Goal: Task Accomplishment & Management: Complete application form

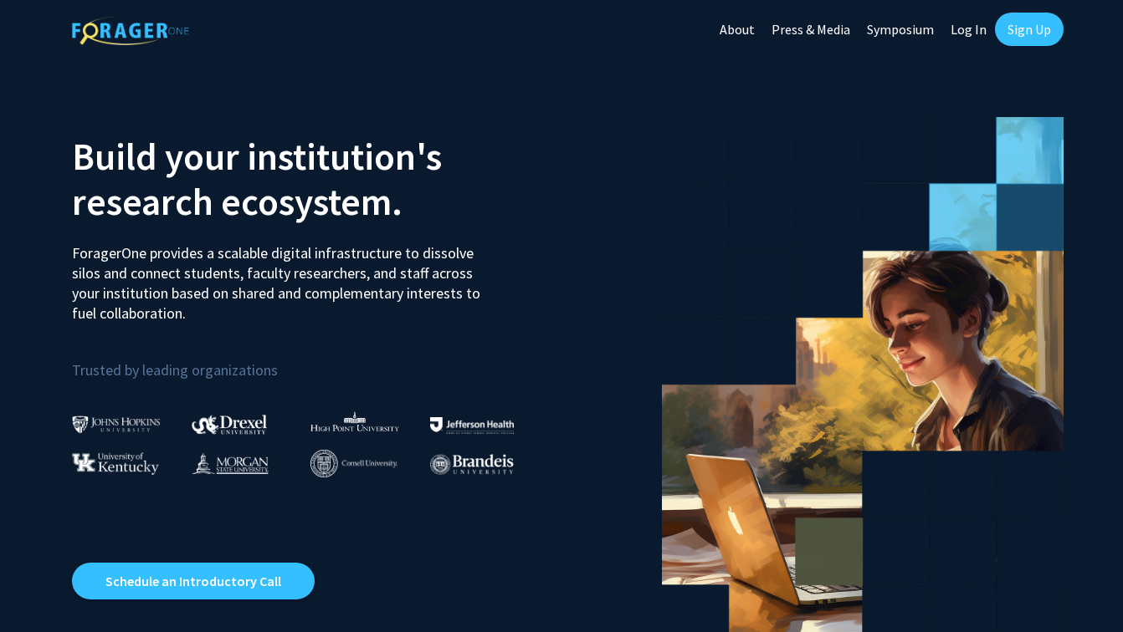
click at [962, 28] on link "Log In" at bounding box center [968, 29] width 53 height 59
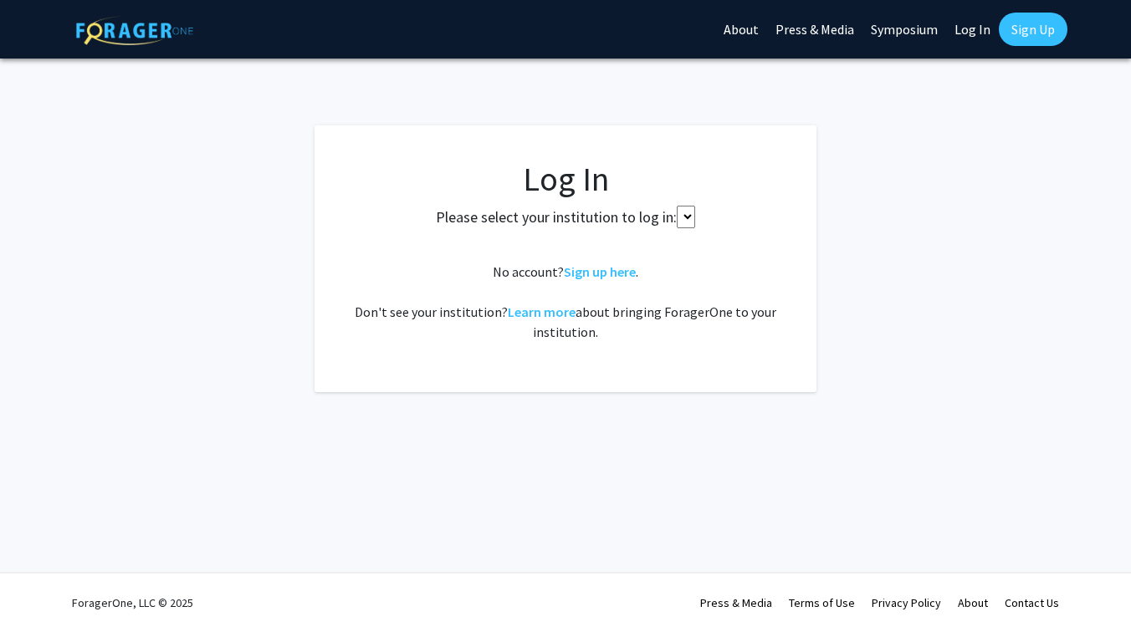
select select
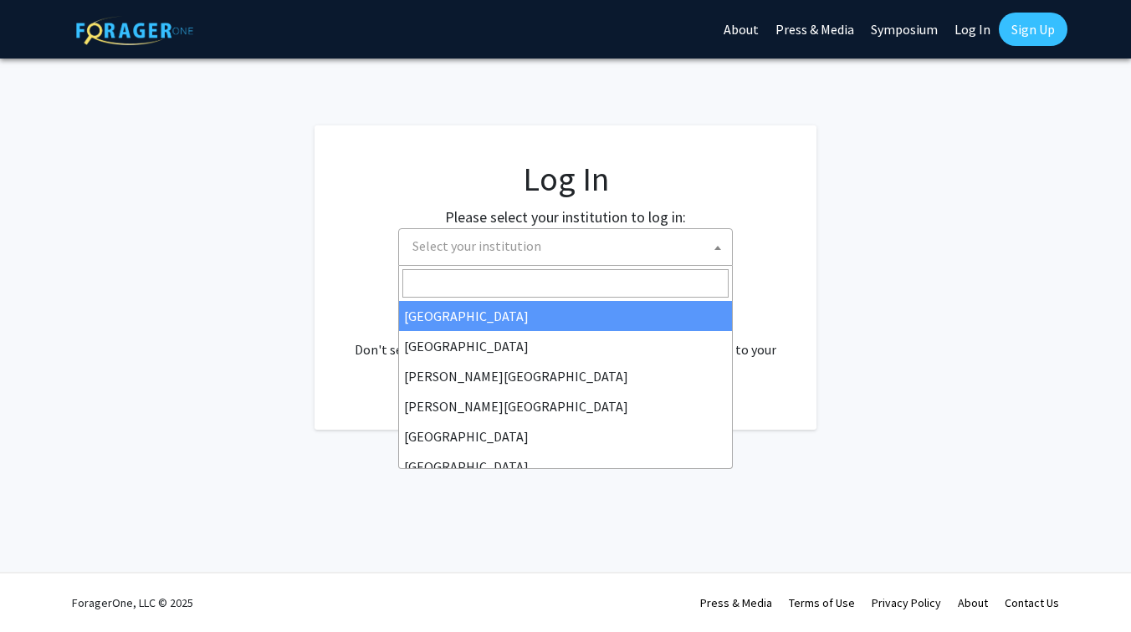
click at [612, 256] on span "Select your institution" at bounding box center [569, 246] width 326 height 34
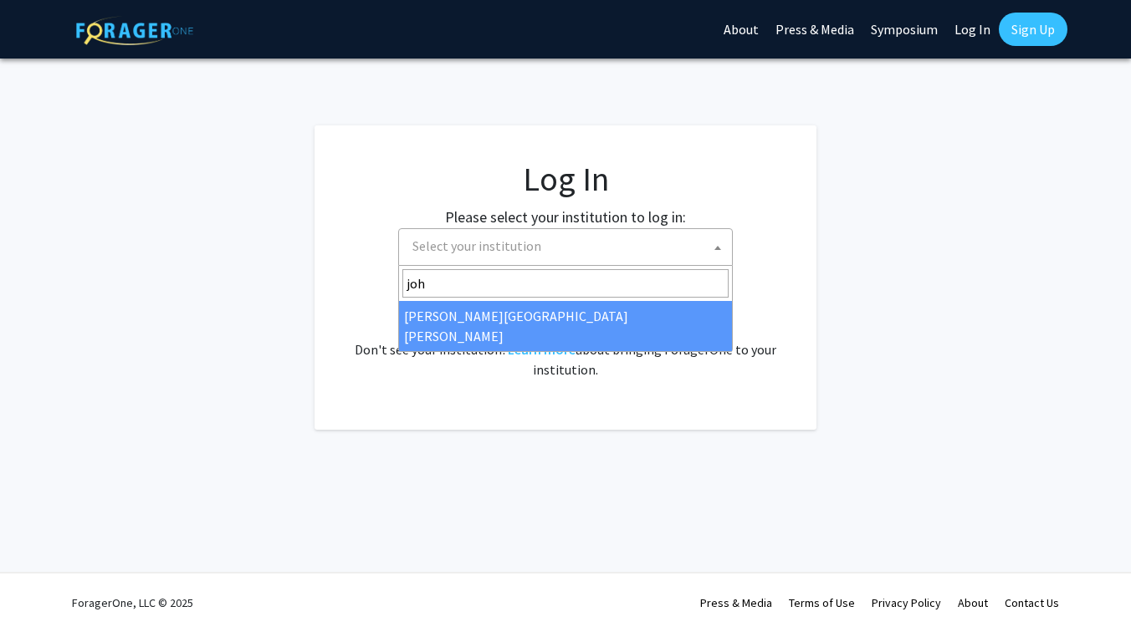
type input "joh"
select select "1"
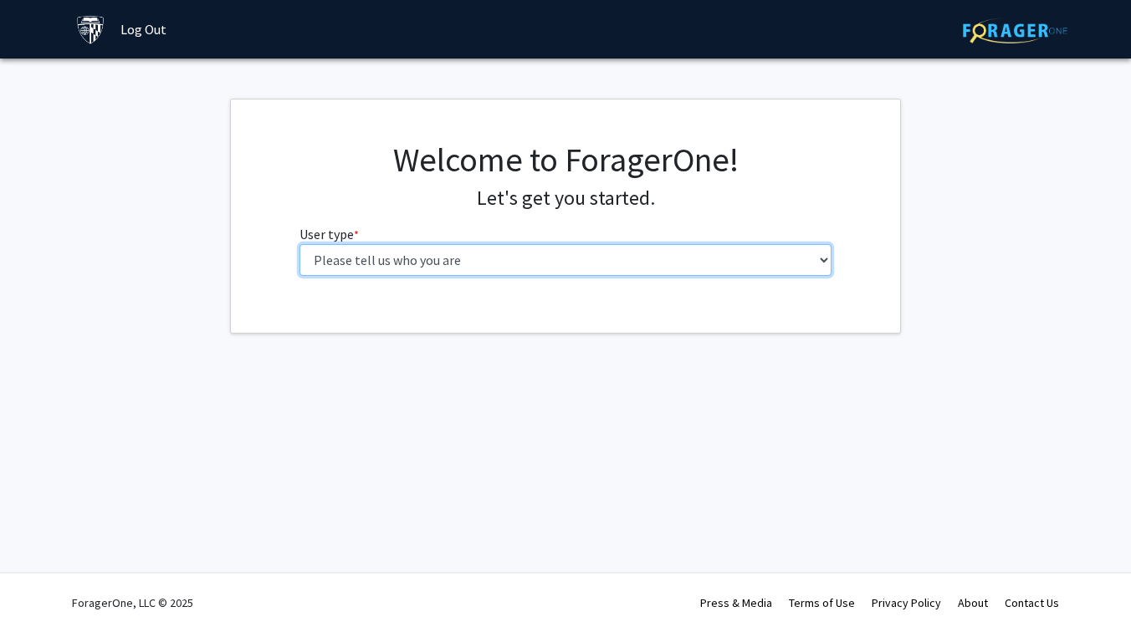
click at [504, 258] on select "Please tell us who you are Undergraduate Student Master's Student Doctoral Cand…" at bounding box center [565, 260] width 533 height 32
select select "1: undergrad"
click at [299, 244] on select "Please tell us who you are Undergraduate Student Master's Student Doctoral Cand…" at bounding box center [565, 260] width 533 height 32
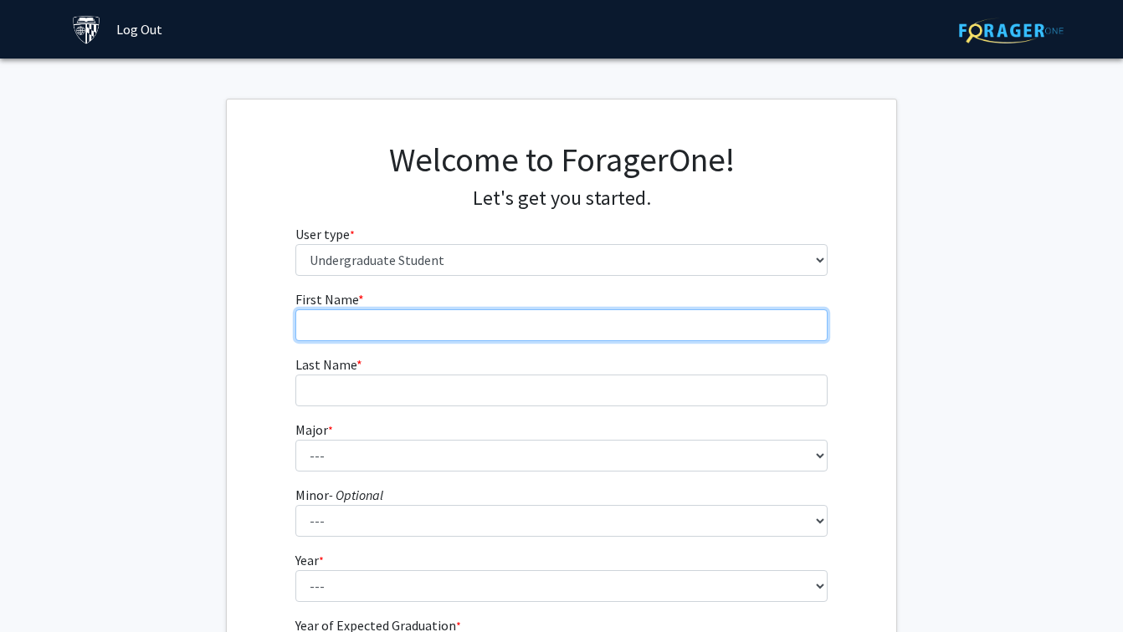
click at [474, 325] on input "First Name * required" at bounding box center [561, 326] width 533 height 32
type input "Rajiv"
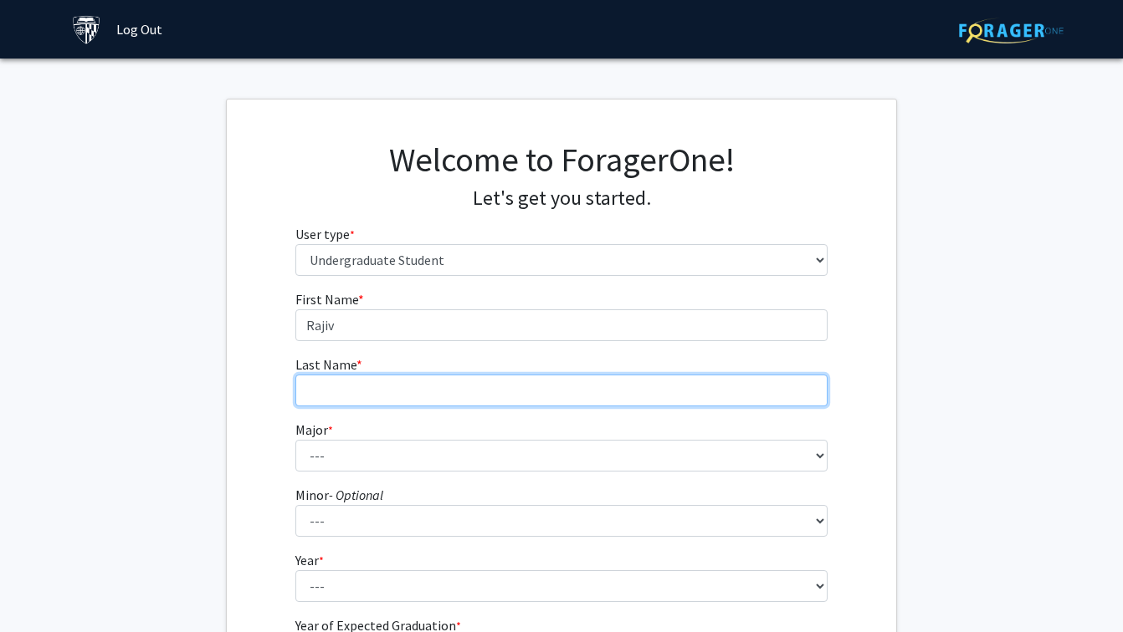
type input "Morthala"
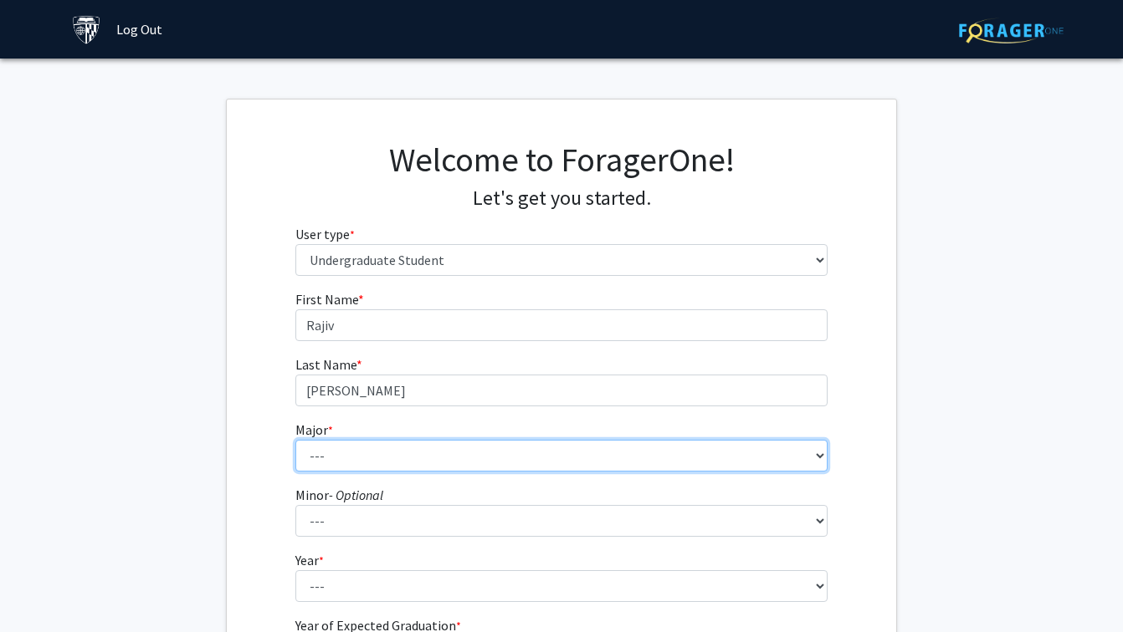
click at [407, 449] on select "--- Africana Studies Anthropology Applied Mathematics & Statistics Archaeology …" at bounding box center [561, 456] width 533 height 32
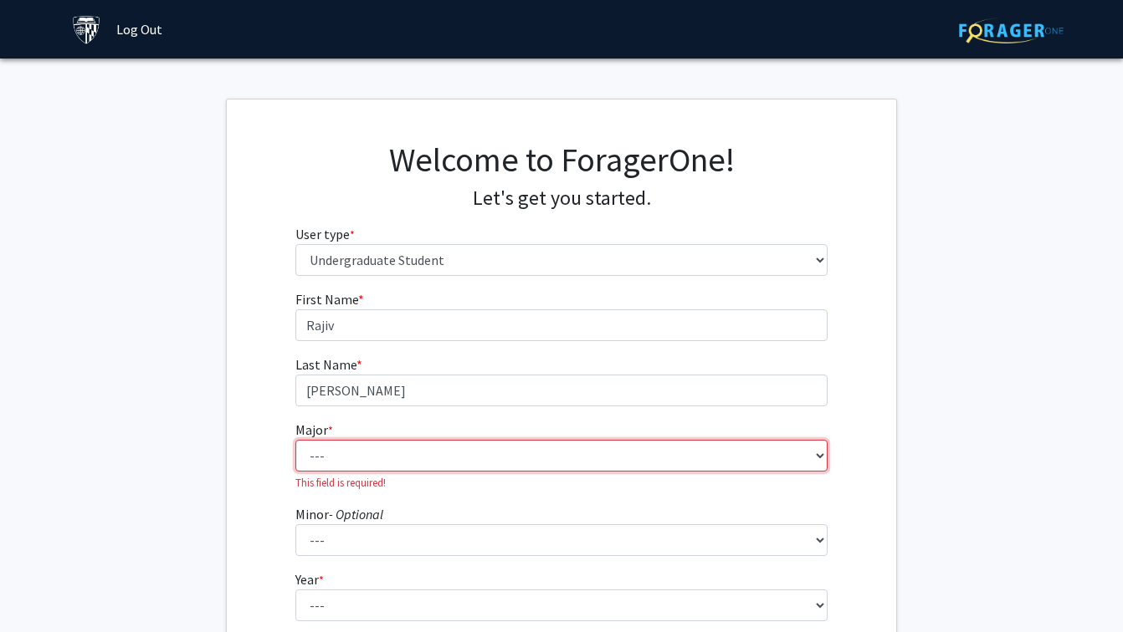
click at [330, 447] on select "--- Africana Studies Anthropology Applied Mathematics & Statistics Archaeology …" at bounding box center [561, 456] width 533 height 32
select select "41: 55"
click at [295, 440] on select "--- Africana Studies Anthropology Applied Mathematics & Statistics Archaeology …" at bounding box center [561, 456] width 533 height 32
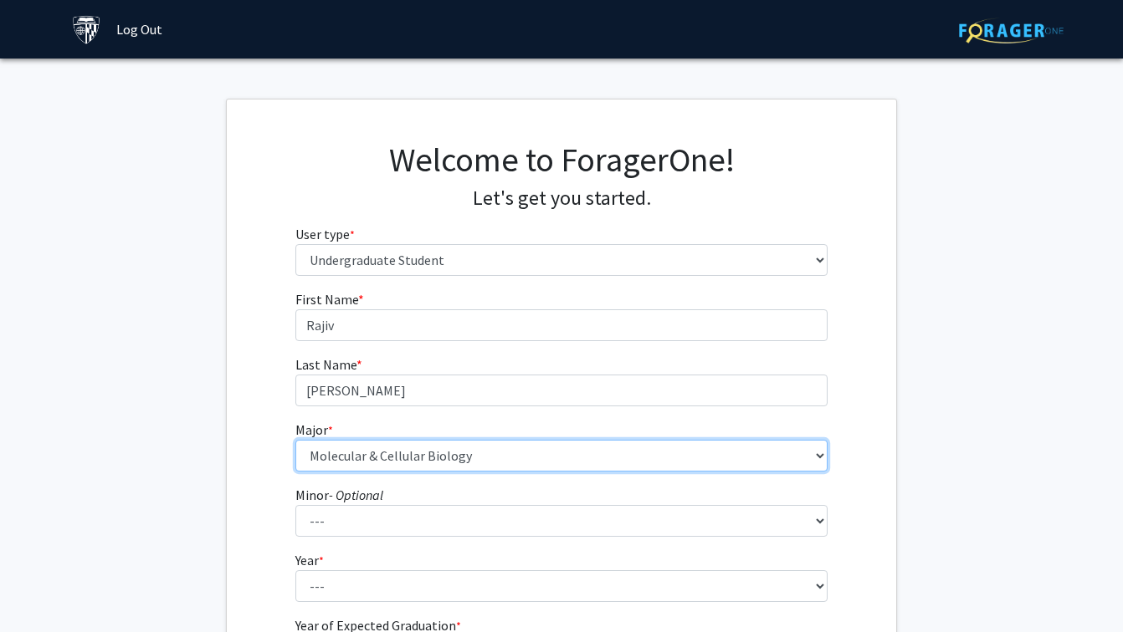
scroll to position [10, 0]
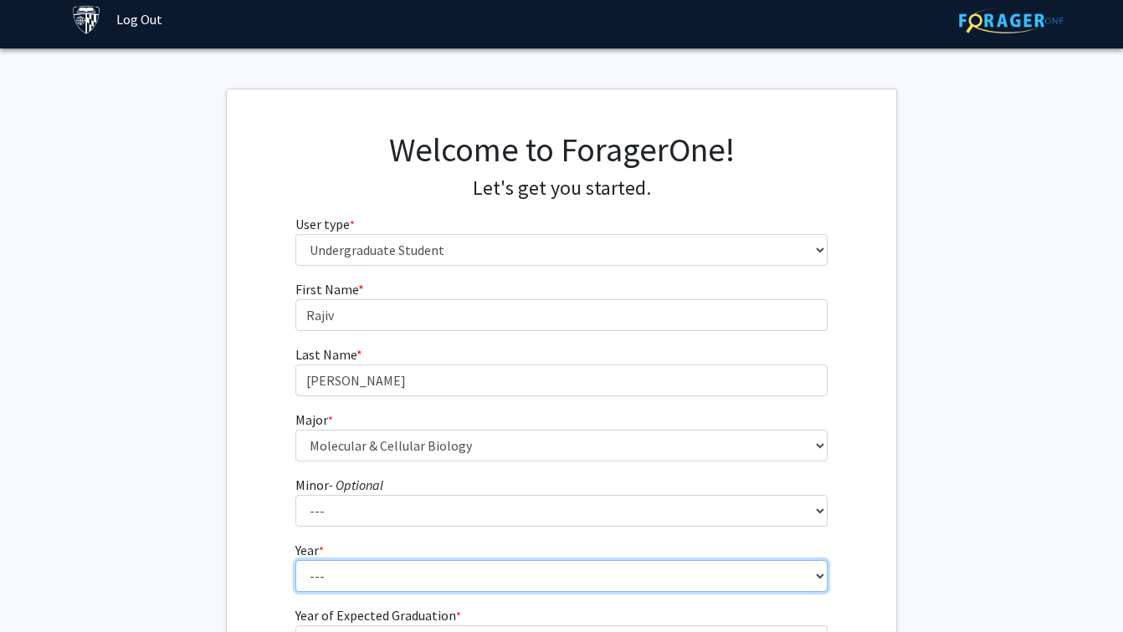
click at [362, 581] on select "--- First-year Sophomore Junior Senior Postbaccalaureate Certificate" at bounding box center [561, 576] width 533 height 32
select select "1: first-year"
click at [295, 560] on select "--- First-year Sophomore Junior Senior Postbaccalaureate Certificate" at bounding box center [561, 576] width 533 height 32
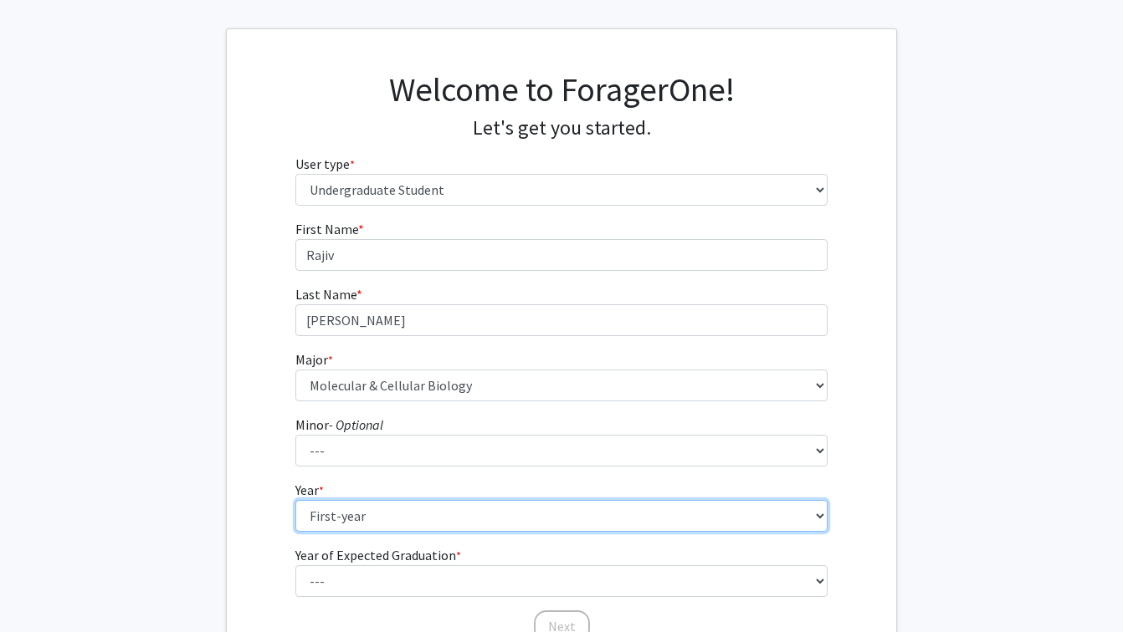
scroll to position [84, 0]
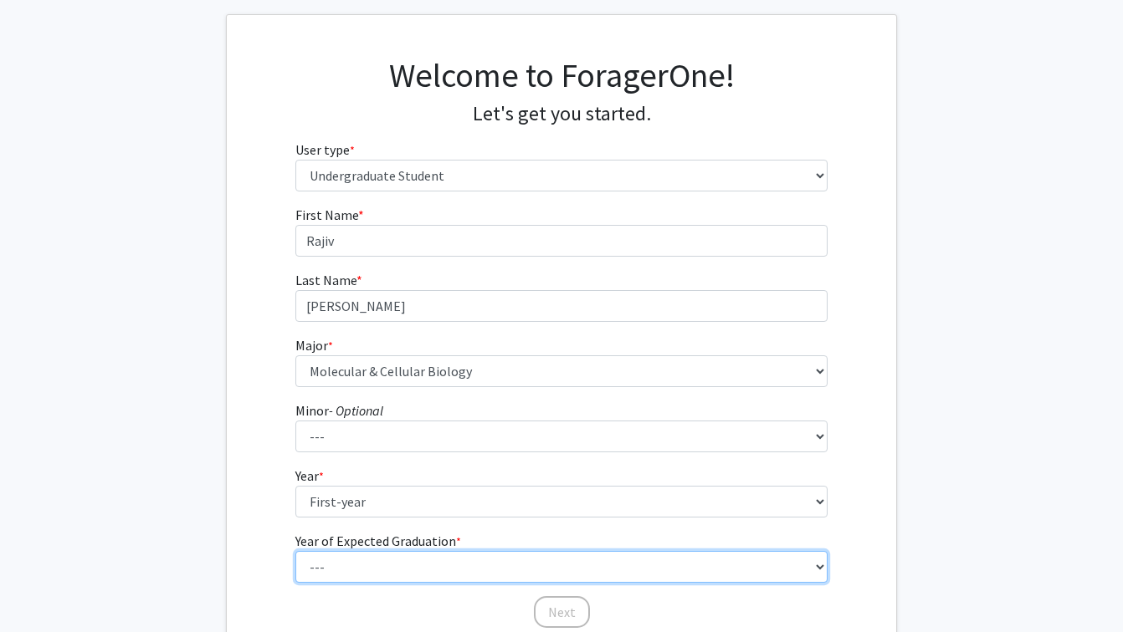
click at [387, 572] on select "--- 2025 2026 2027 2028 2029 2030 2031 2032 2033 2034" at bounding box center [561, 567] width 533 height 32
select select "5: 2029"
click at [295, 551] on select "--- 2025 2026 2027 2028 2029 2030 2031 2032 2033 2034" at bounding box center [561, 567] width 533 height 32
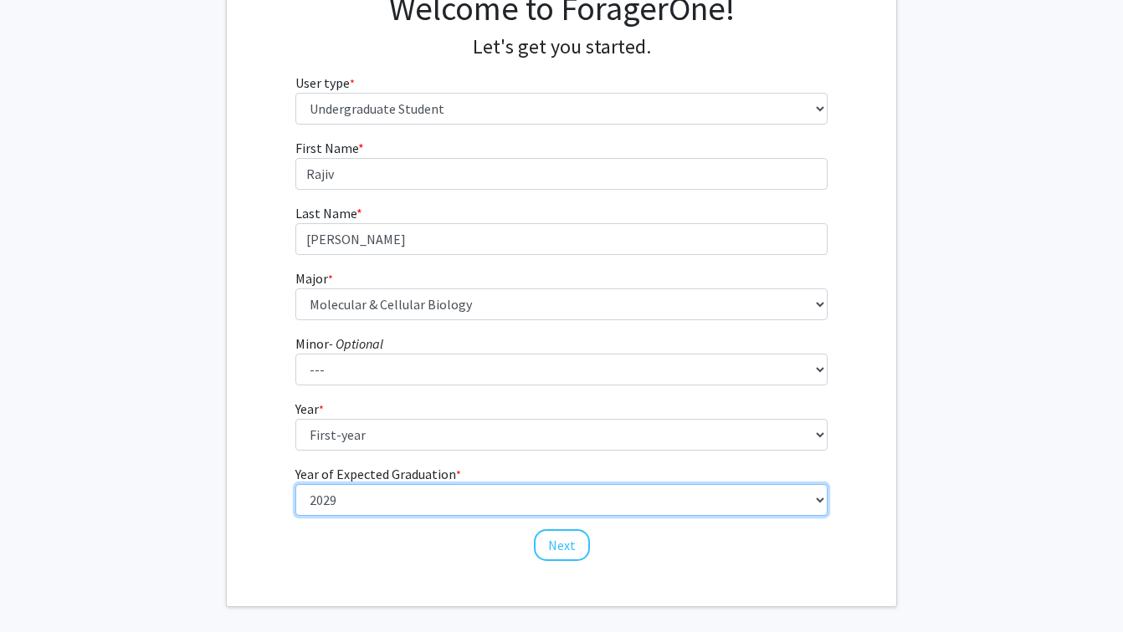
scroll to position [207, 0]
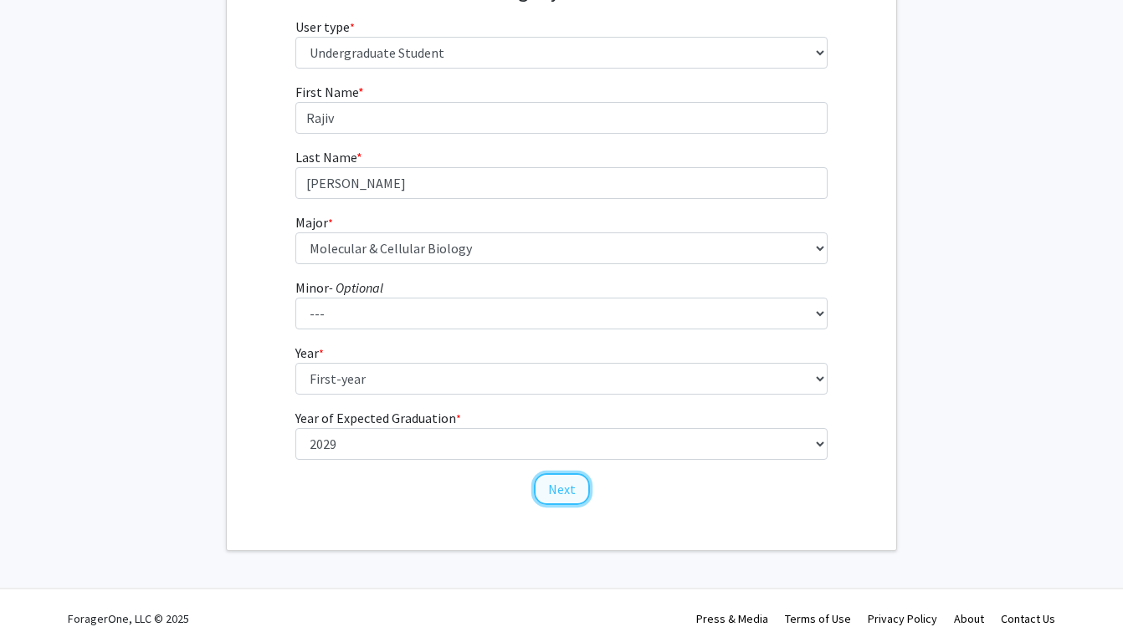
click at [556, 478] on button "Next" at bounding box center [562, 489] width 56 height 32
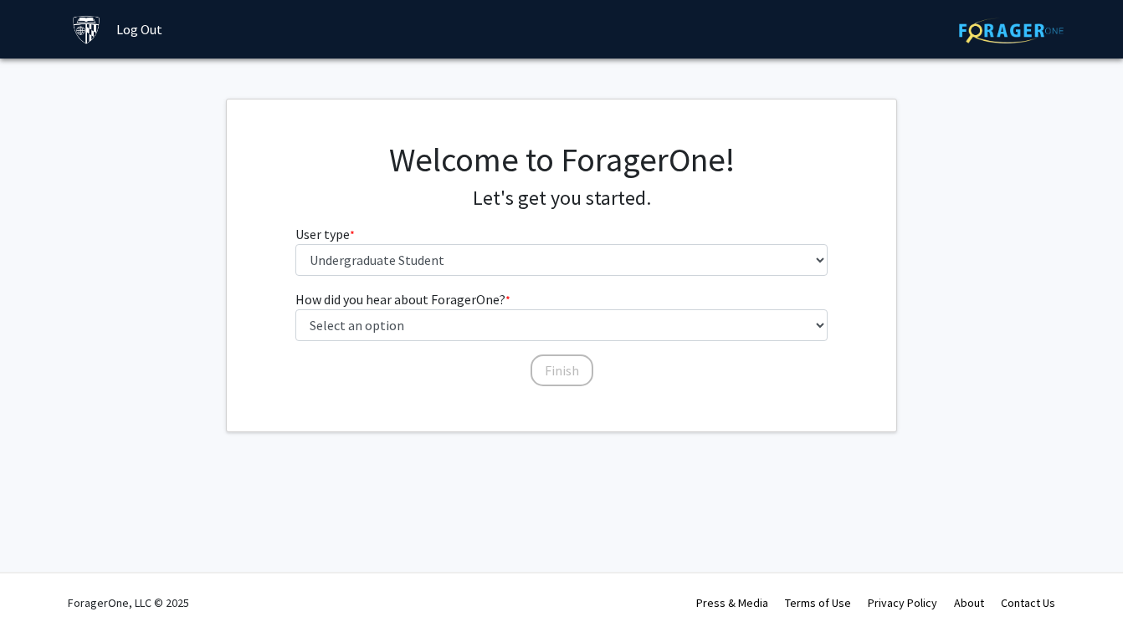
scroll to position [0, 0]
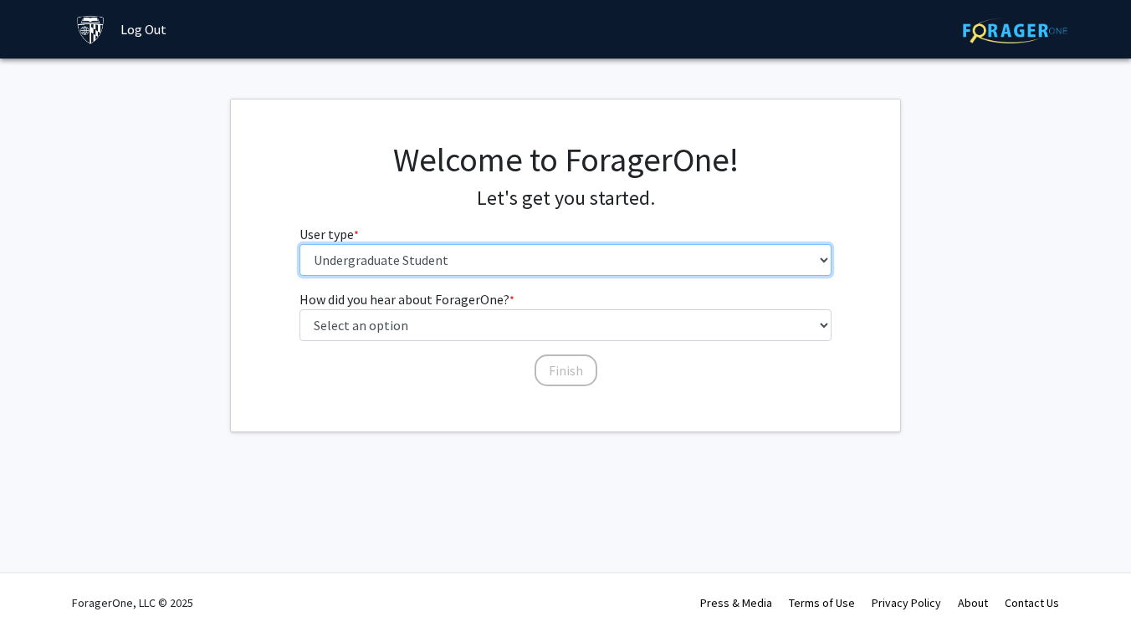
click at [440, 253] on select "Please tell us who you are Undergraduate Student Master's Student Doctoral Cand…" at bounding box center [565, 260] width 533 height 32
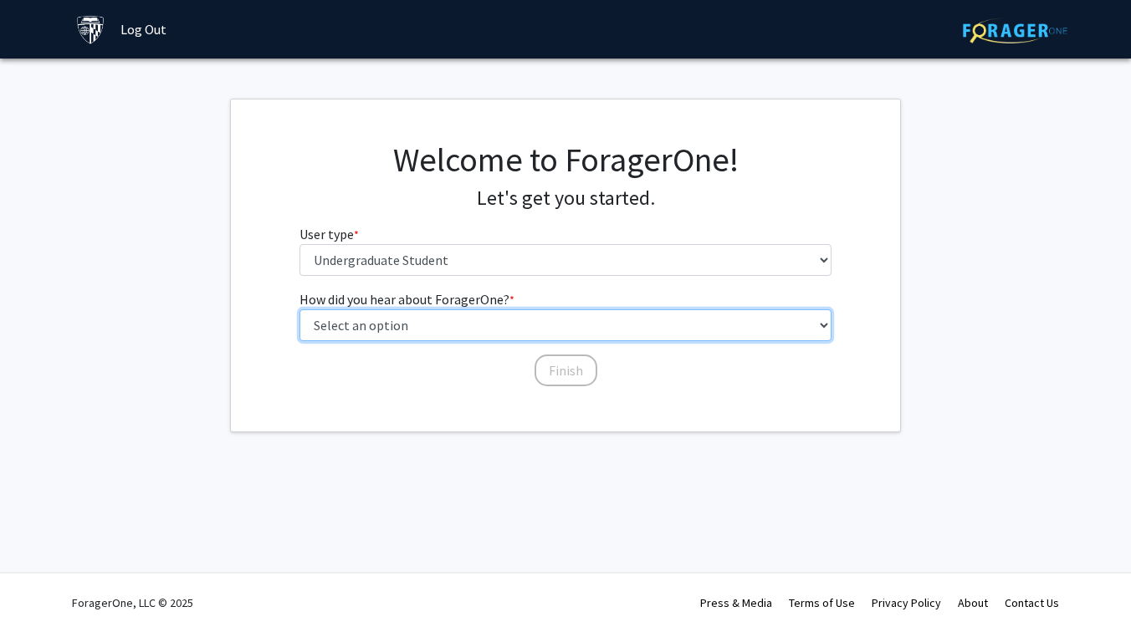
click at [361, 320] on select "Select an option Peer/student recommendation Faculty/staff recommendation Unive…" at bounding box center [565, 326] width 533 height 32
select select "1: peer_recommendation"
click at [299, 310] on select "Select an option Peer/student recommendation Faculty/staff recommendation Unive…" at bounding box center [565, 326] width 533 height 32
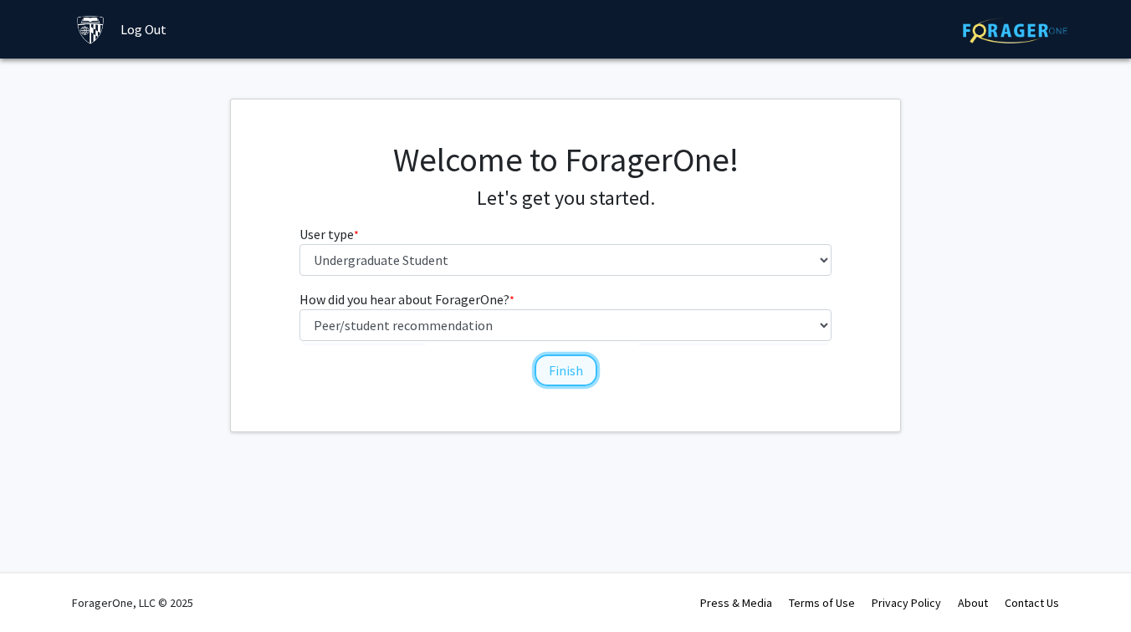
click at [583, 376] on button "Finish" at bounding box center [566, 371] width 63 height 32
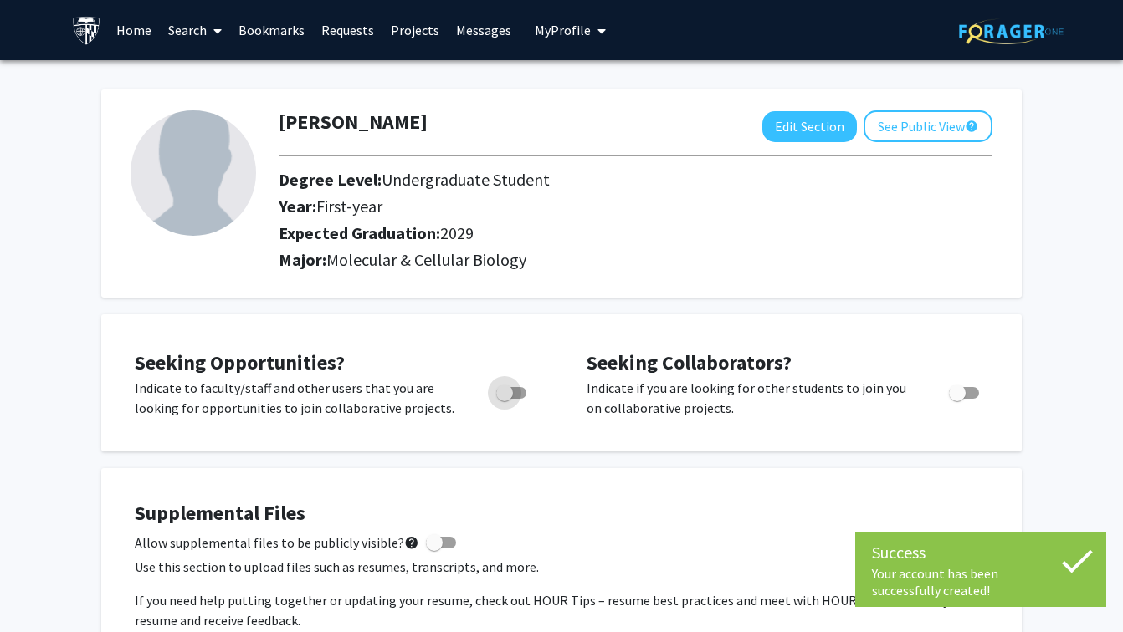
click at [508, 394] on span "Toggle" at bounding box center [504, 393] width 17 height 17
click at [504, 399] on input "Are you actively seeking opportunities?" at bounding box center [504, 399] width 1 height 1
checkbox input "true"
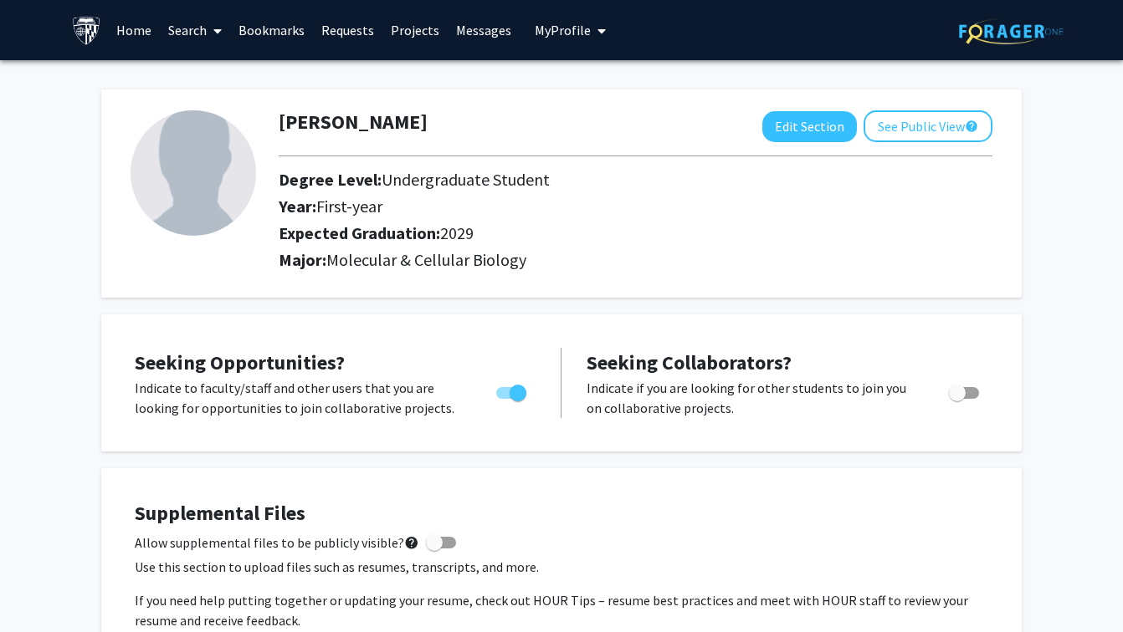
click at [449, 31] on link "Messages" at bounding box center [484, 30] width 72 height 59
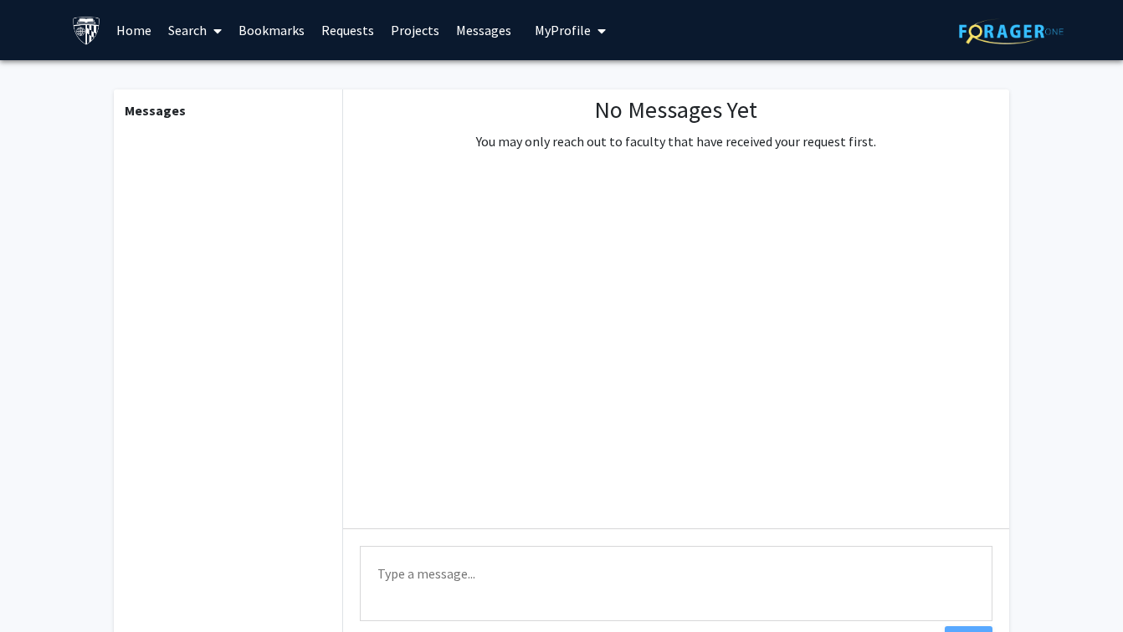
click at [413, 32] on link "Projects" at bounding box center [414, 30] width 65 height 59
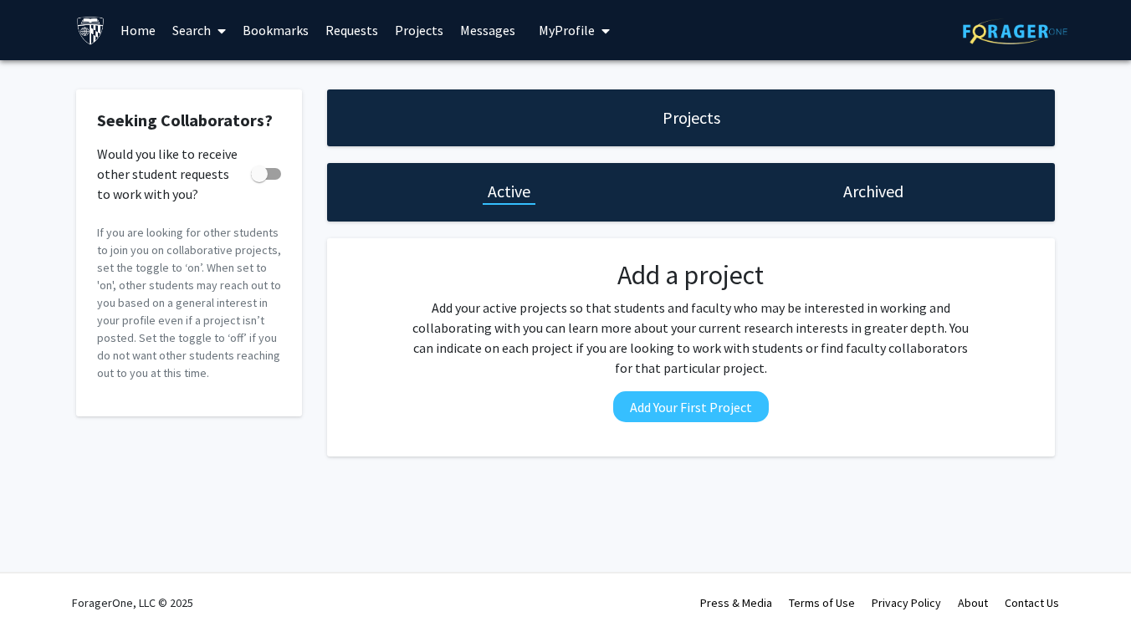
click at [468, 34] on link "Messages" at bounding box center [488, 30] width 72 height 59
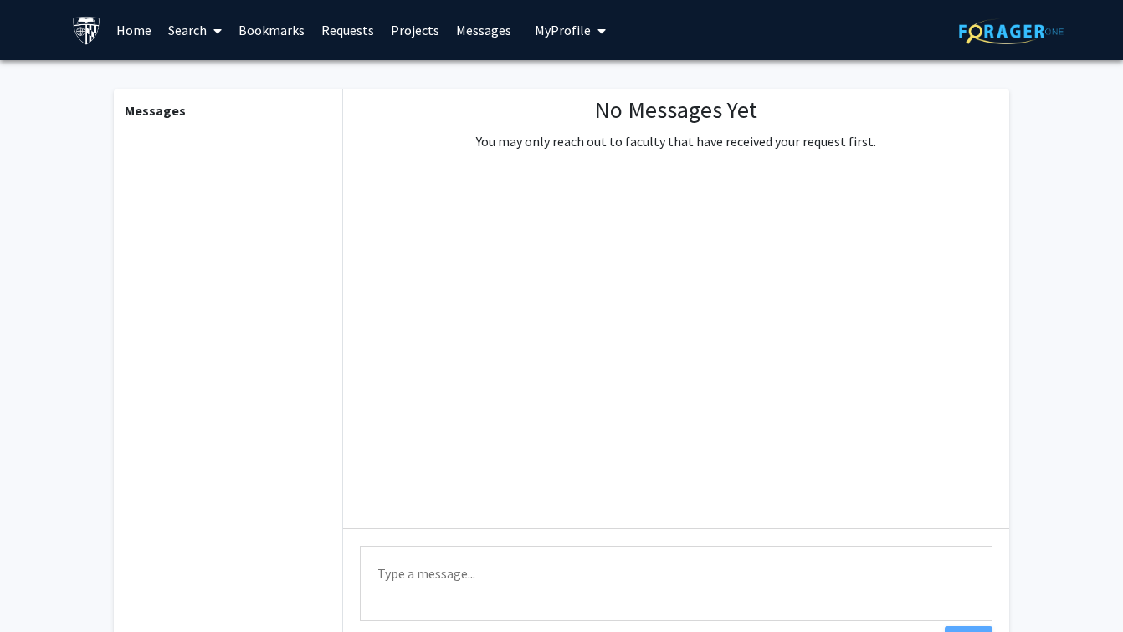
click at [574, 35] on span "My Profile" at bounding box center [563, 30] width 56 height 17
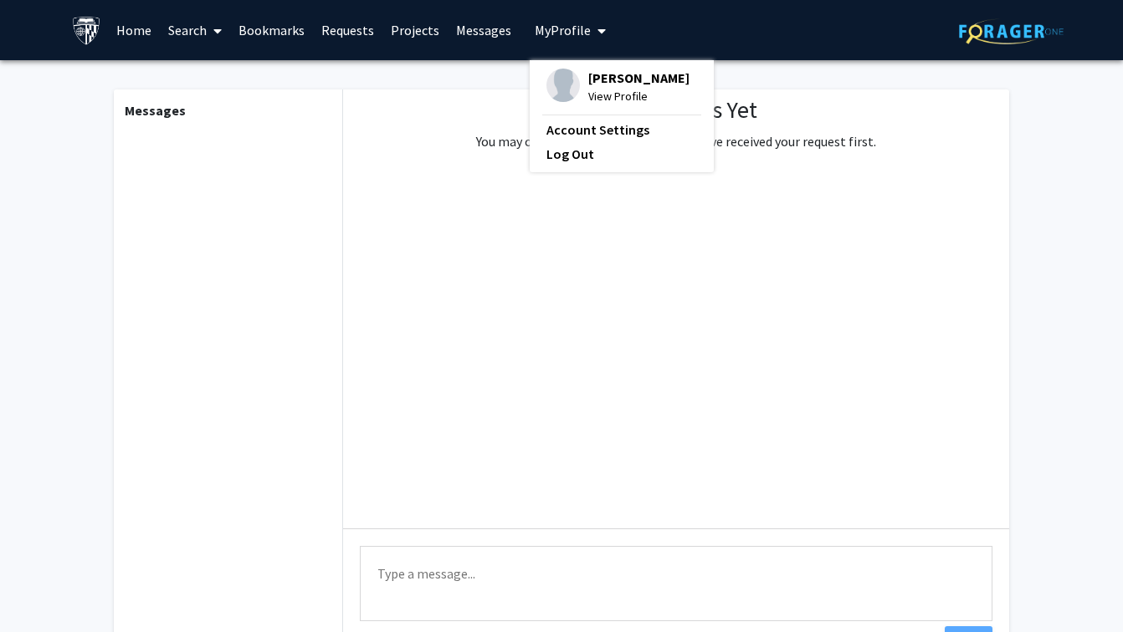
click at [412, 15] on link "Projects" at bounding box center [414, 30] width 65 height 59
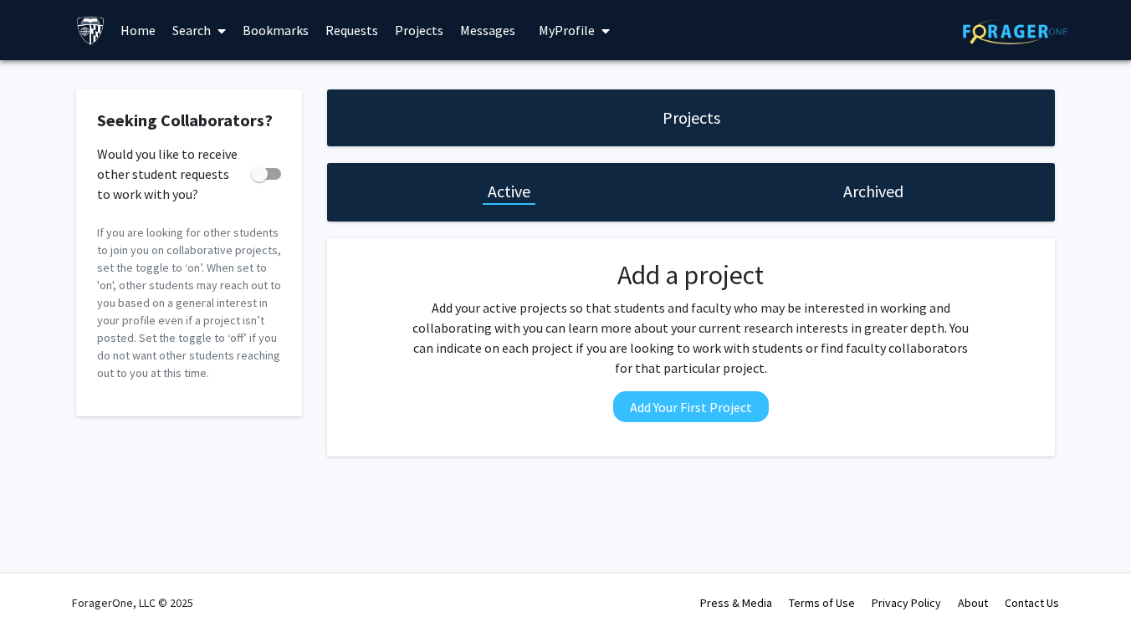
click at [317, 32] on link "Requests" at bounding box center [351, 30] width 69 height 59
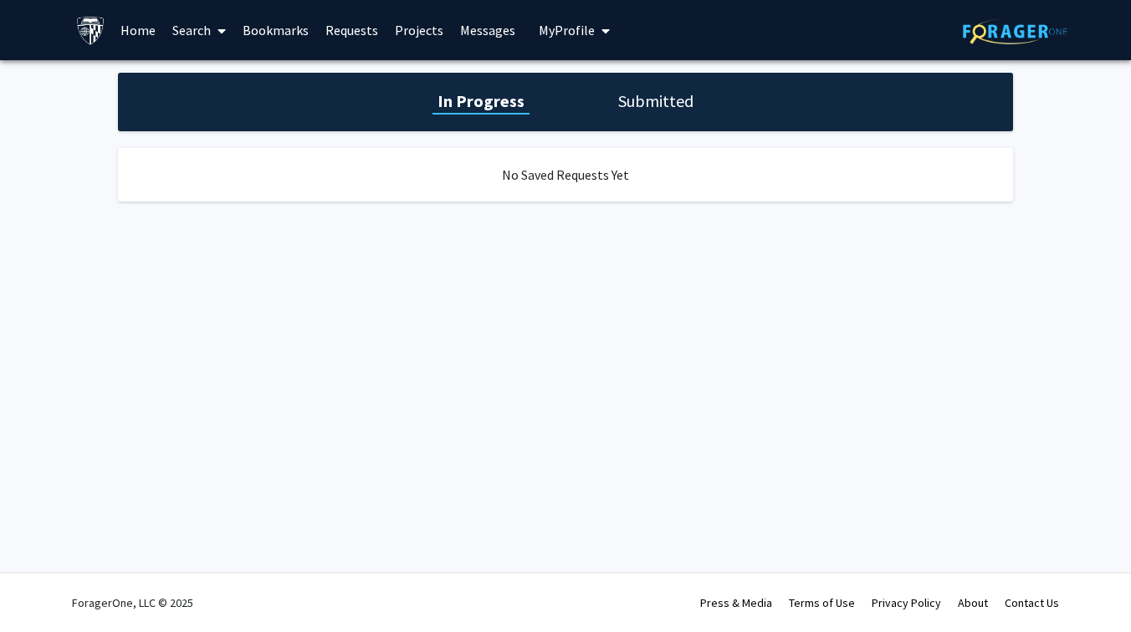
click at [263, 28] on link "Bookmarks" at bounding box center [275, 30] width 83 height 59
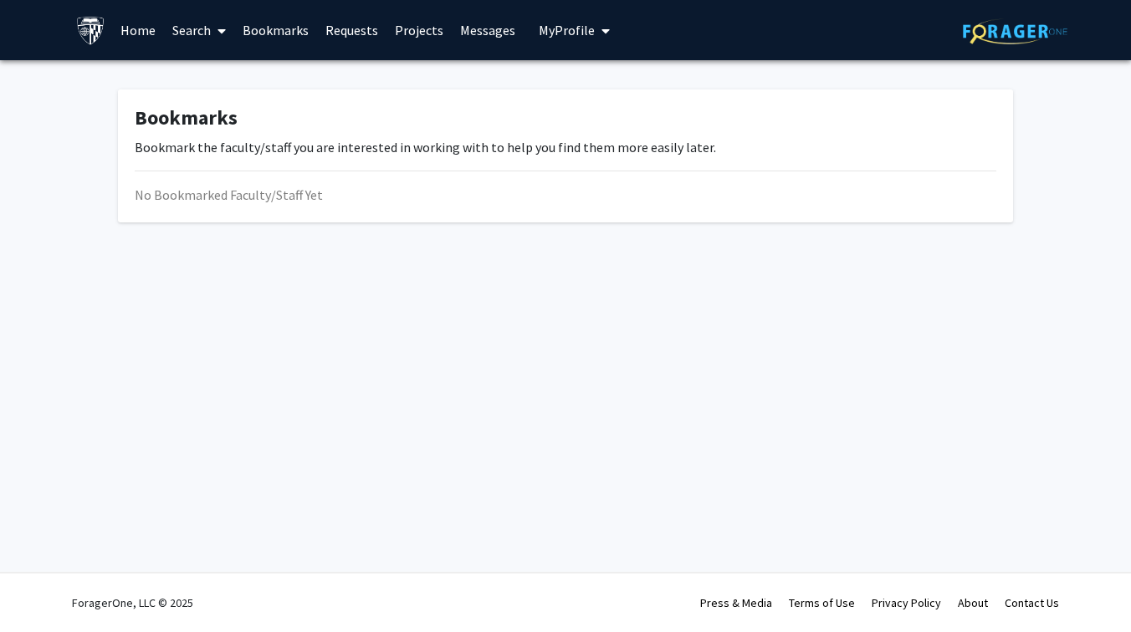
click at [158, 21] on link "Home" at bounding box center [138, 30] width 52 height 59
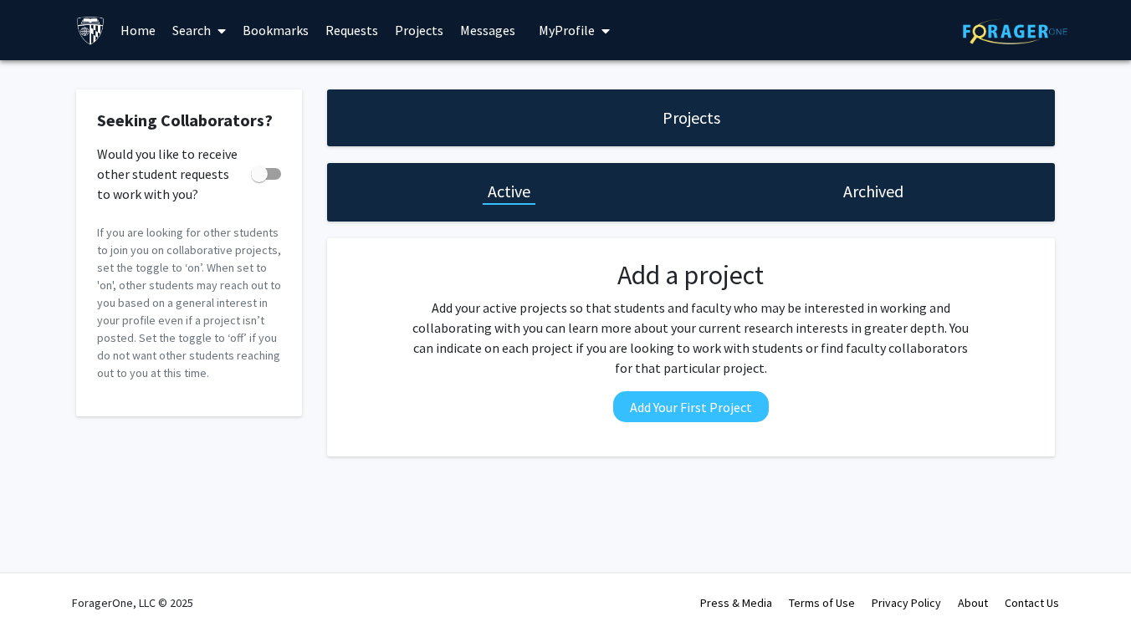
click at [539, 23] on span "My Profile" at bounding box center [567, 30] width 56 height 17
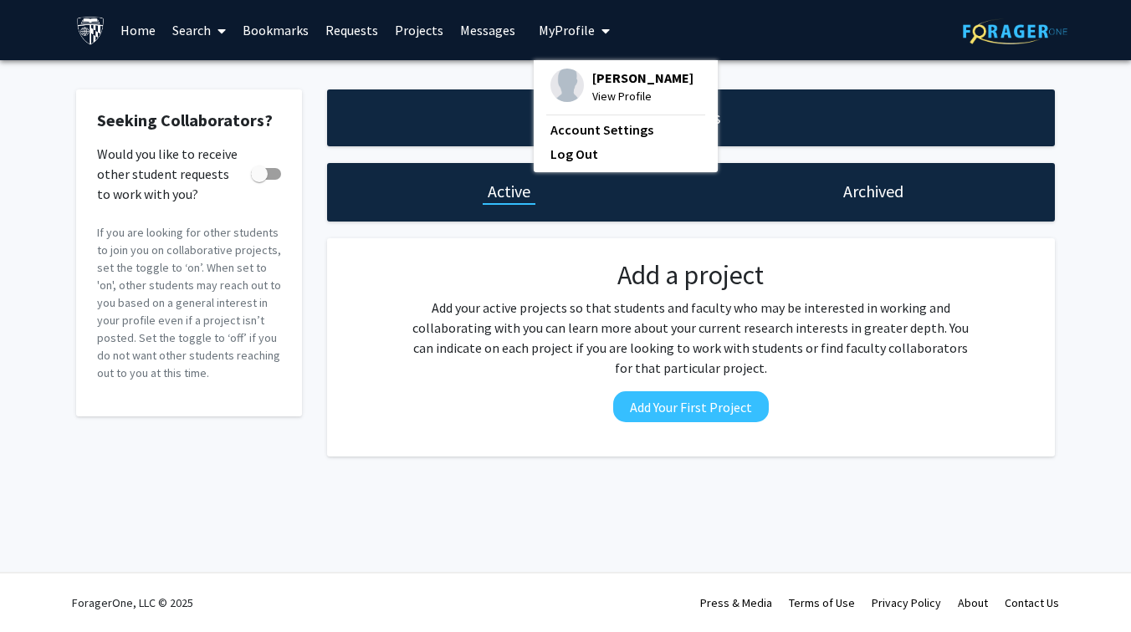
click at [612, 99] on span "View Profile" at bounding box center [642, 96] width 101 height 18
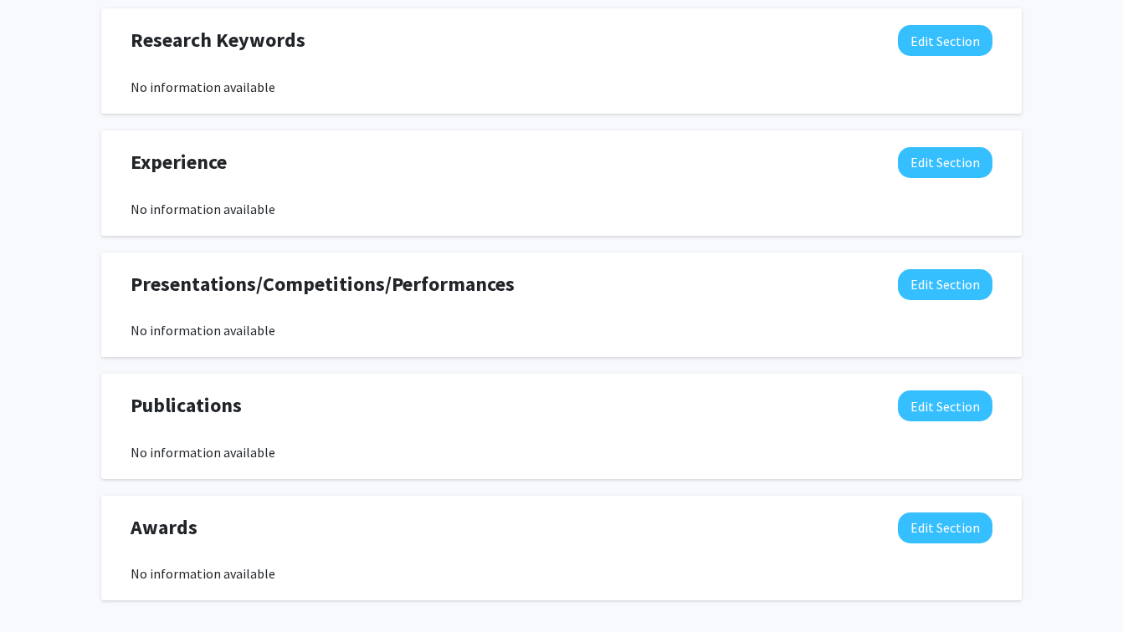
scroll to position [923, 0]
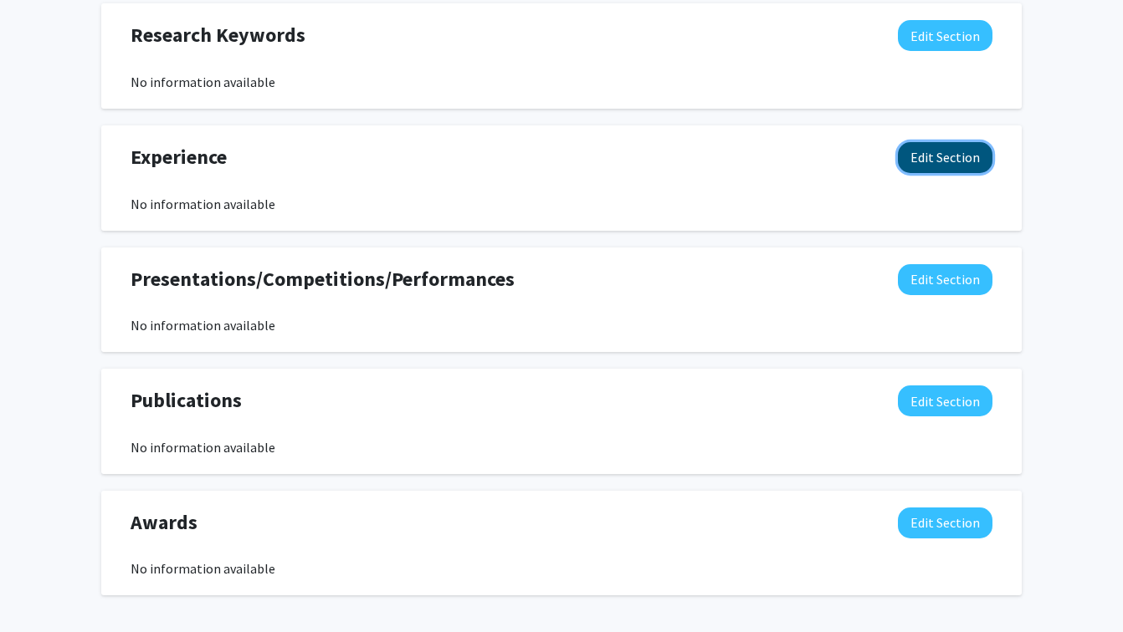
click at [944, 171] on button "Edit Section" at bounding box center [945, 157] width 95 height 31
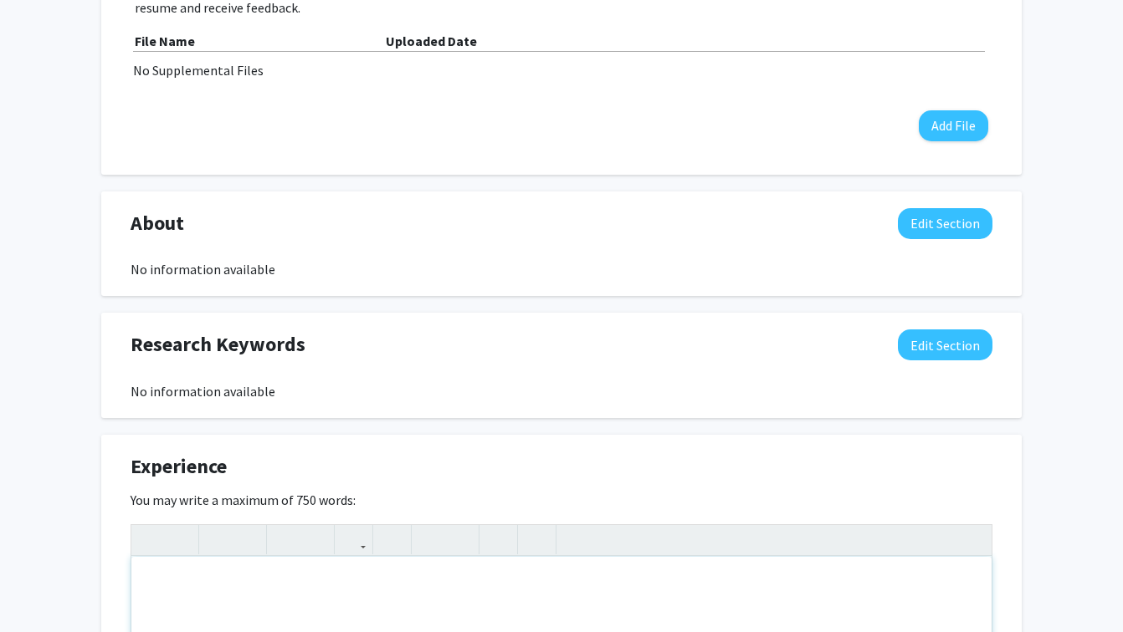
scroll to position [614, 0]
click at [952, 361] on div "Research Keywords Edit Section" at bounding box center [561, 348] width 887 height 38
click at [952, 349] on button "Edit Section" at bounding box center [945, 344] width 95 height 31
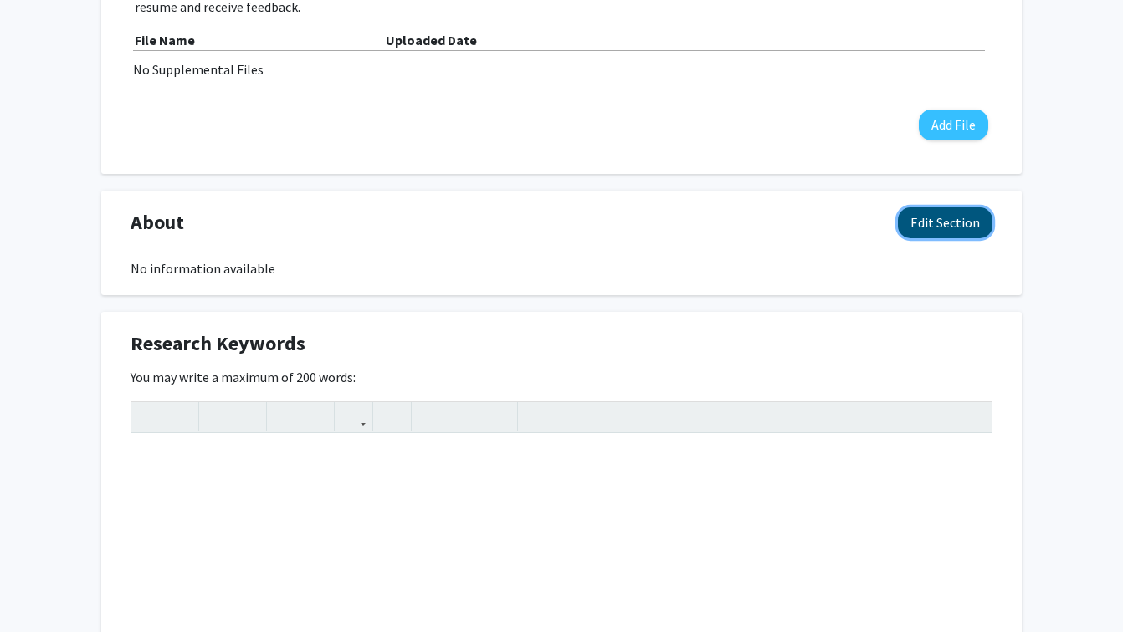
click at [940, 220] on button "Edit Section" at bounding box center [945, 222] width 95 height 31
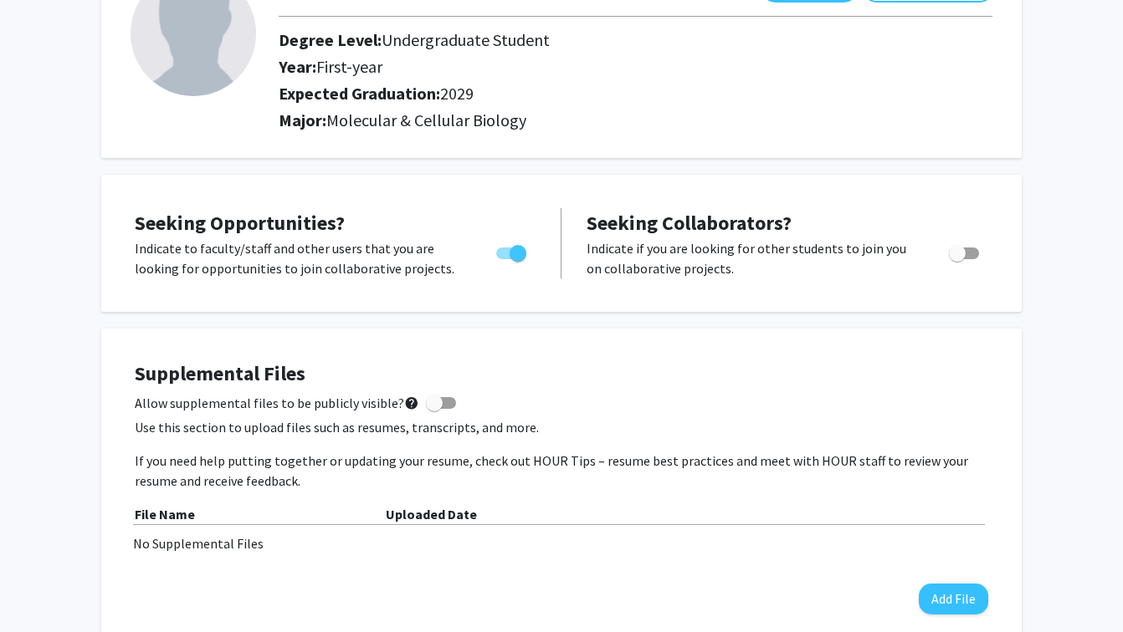
scroll to position [0, 0]
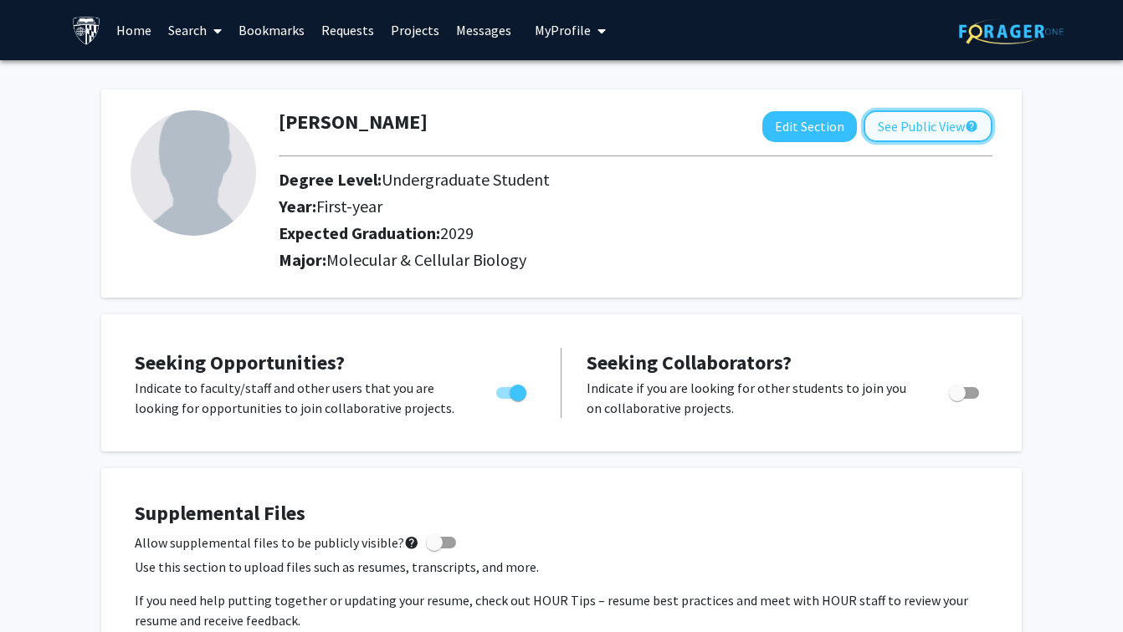
click at [938, 134] on button "See Public View help" at bounding box center [927, 126] width 129 height 32
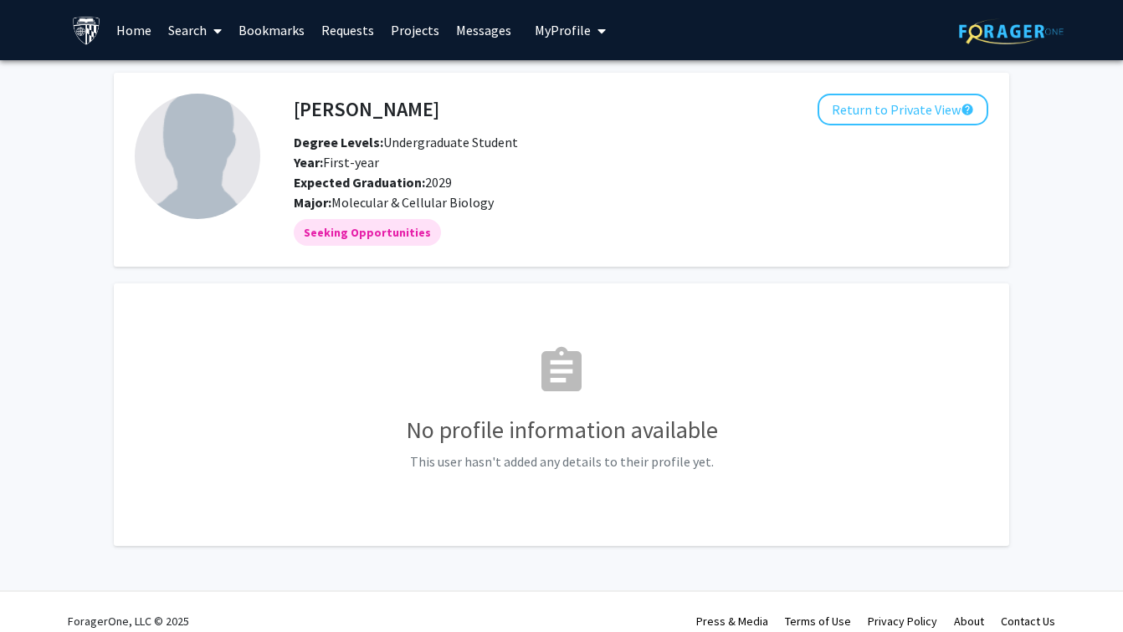
click at [374, 15] on link "Requests" at bounding box center [347, 30] width 69 height 59
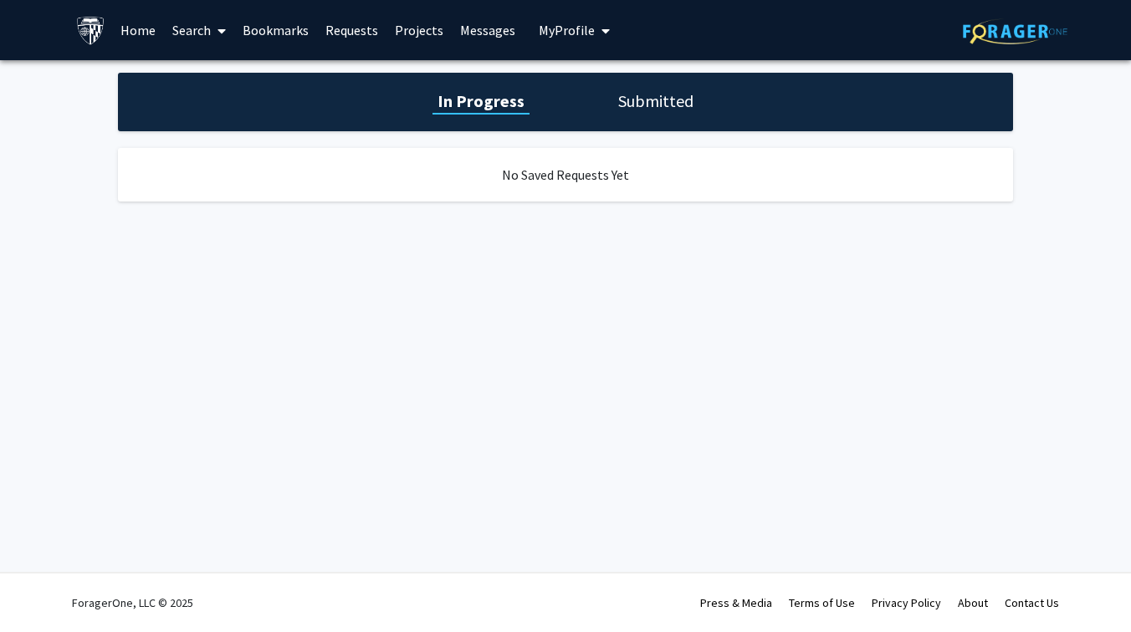
click at [400, 21] on link "Projects" at bounding box center [418, 30] width 65 height 59
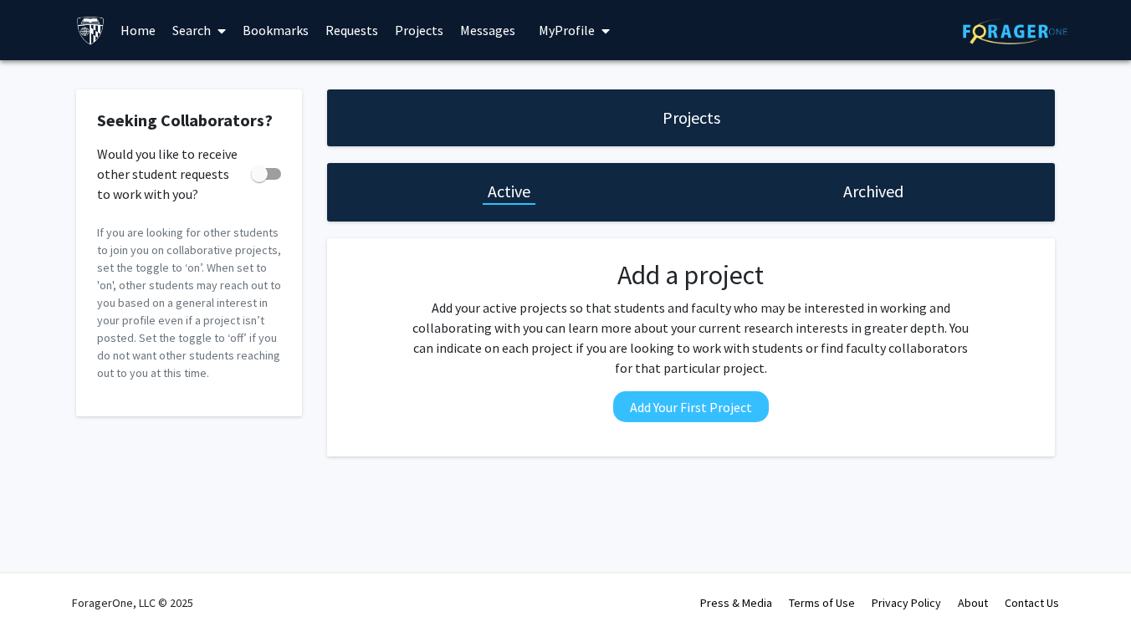
click at [365, 21] on link "Requests" at bounding box center [351, 30] width 69 height 59
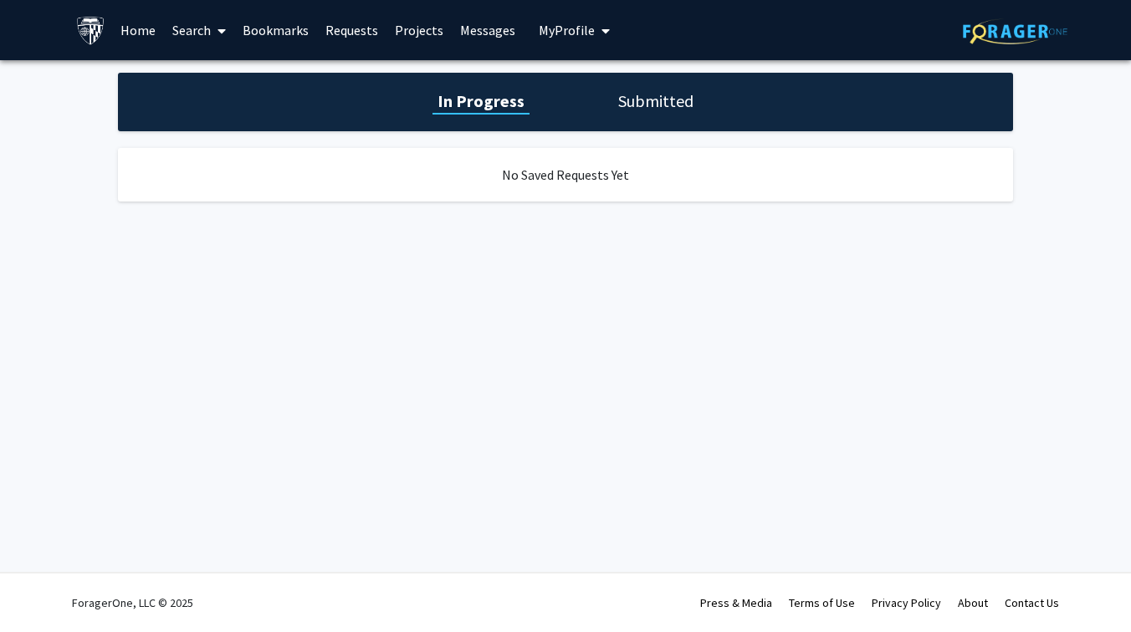
click at [274, 13] on link "Bookmarks" at bounding box center [275, 30] width 83 height 59
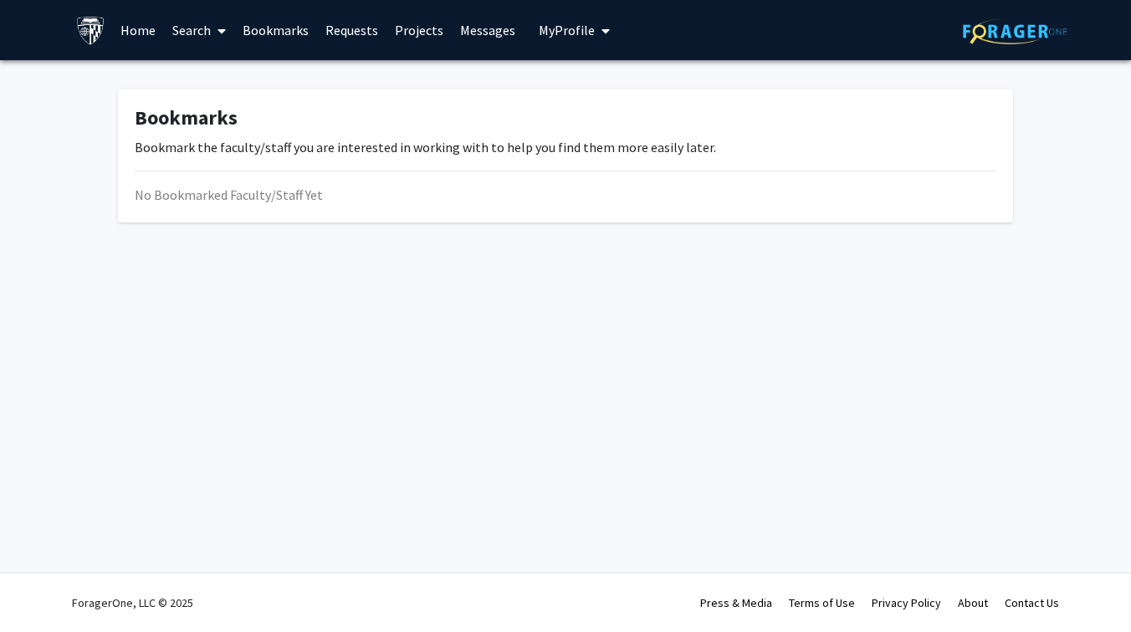
click at [183, 28] on link "Search" at bounding box center [199, 30] width 70 height 59
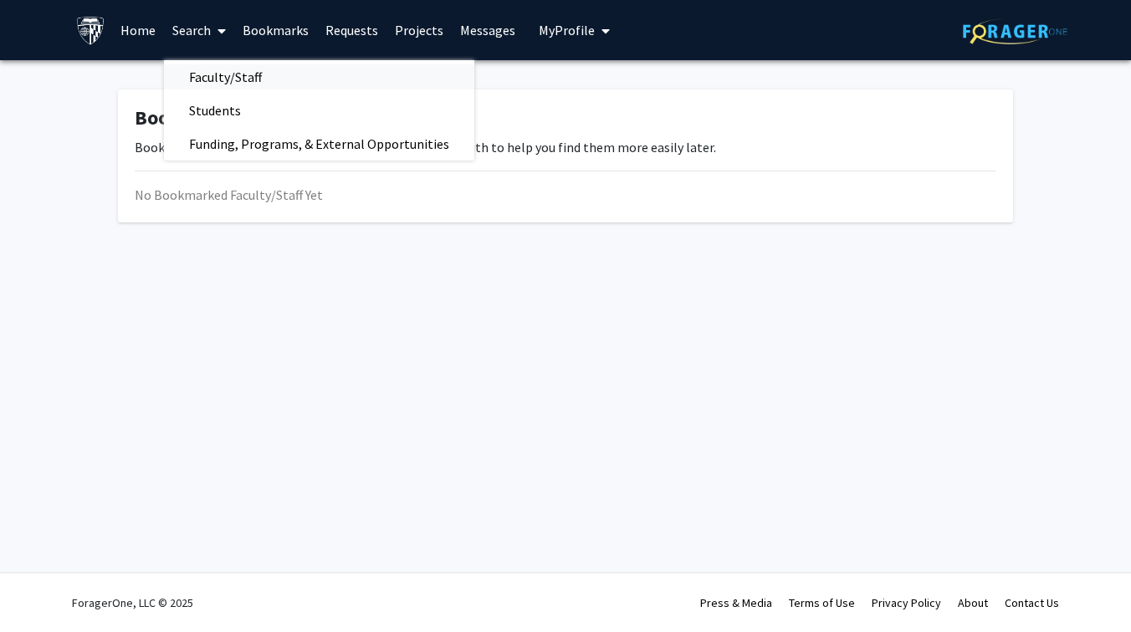
click at [223, 73] on span "Faculty/Staff" at bounding box center [225, 76] width 123 height 33
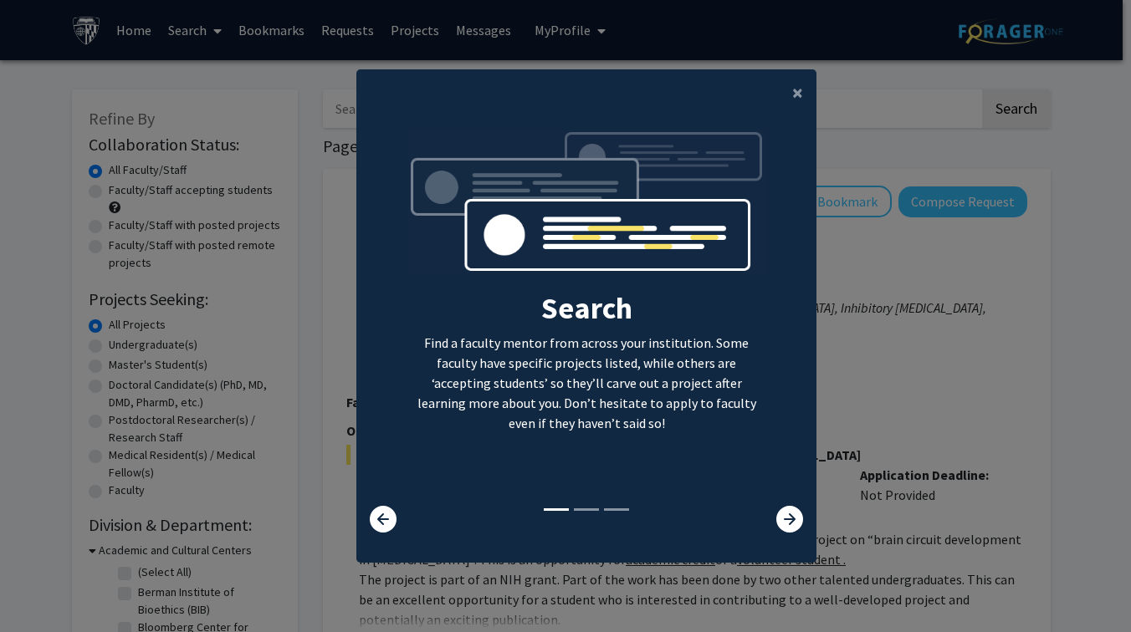
click at [819, 540] on modal-container "× Search Find a faculty mentor from across your institution. Some faculty have …" at bounding box center [565, 316] width 1131 height 632
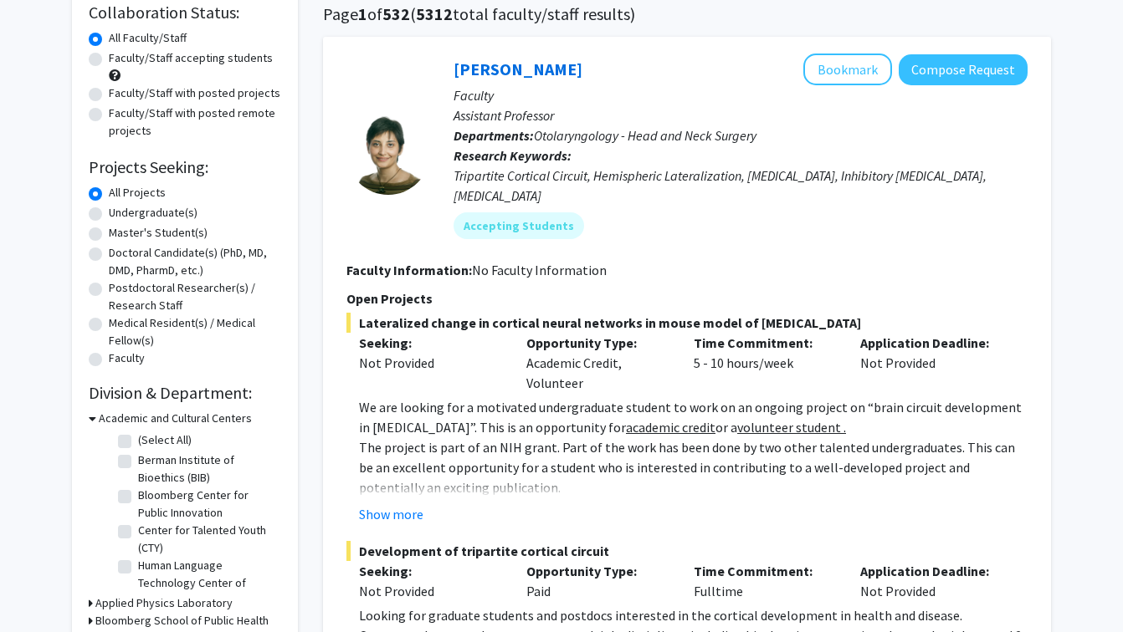
scroll to position [152, 0]
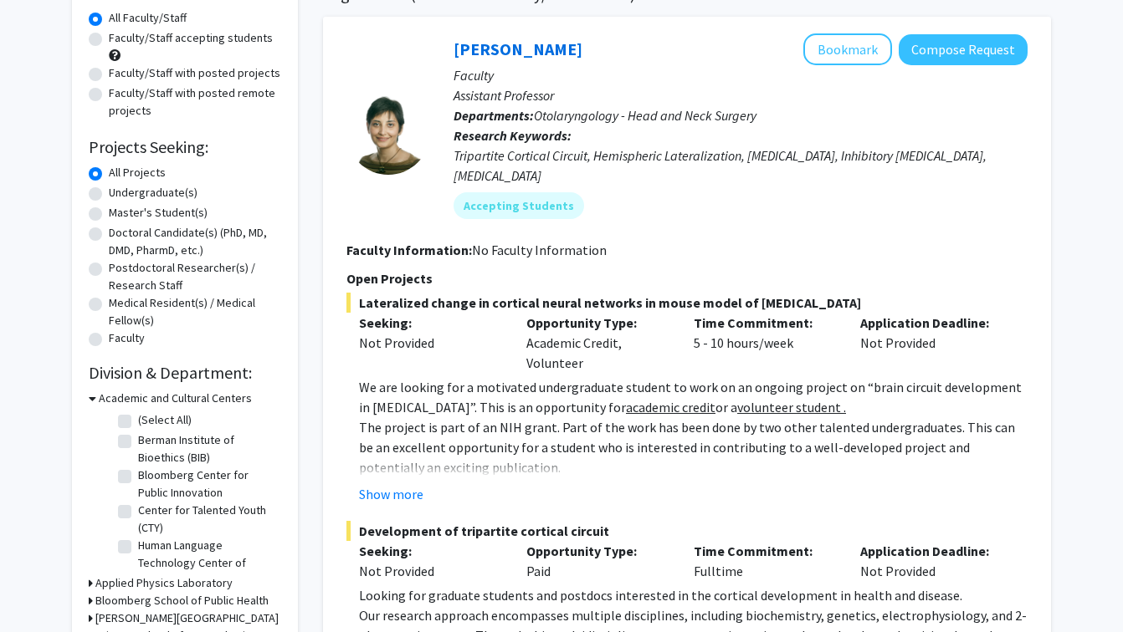
click at [402, 484] on fg-project-list "Lateralized change in cortical neural networks in mouse model of autism Seeking…" at bounding box center [686, 503] width 681 height 420
click at [401, 484] on button "Show more" at bounding box center [391, 494] width 64 height 20
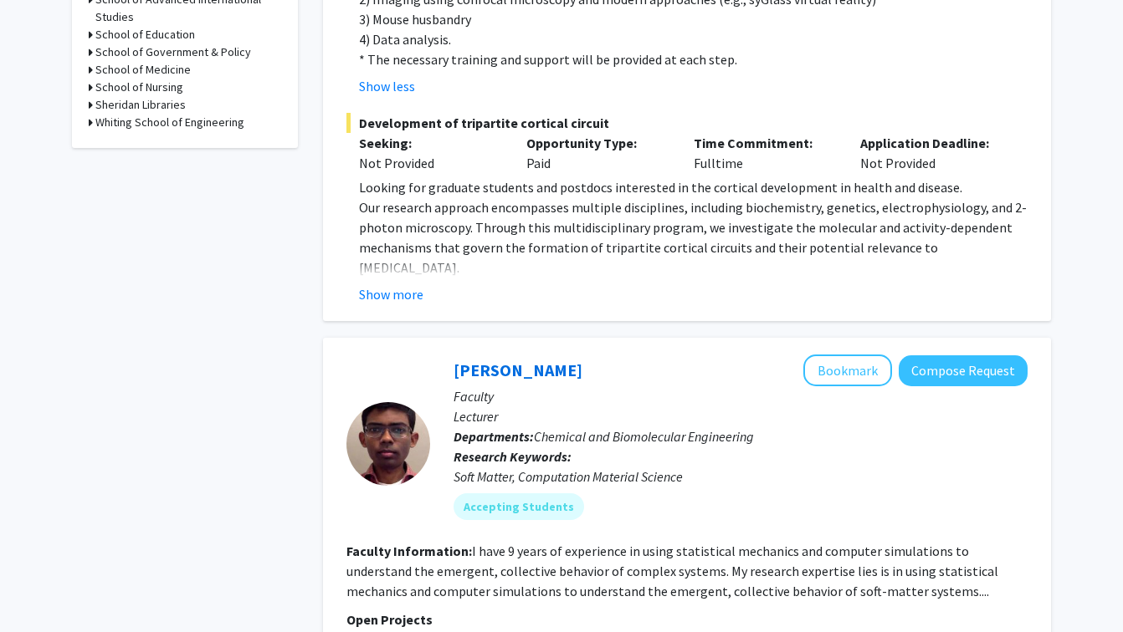
scroll to position [843, 0]
